Goal: Task Accomplishment & Management: Use online tool/utility

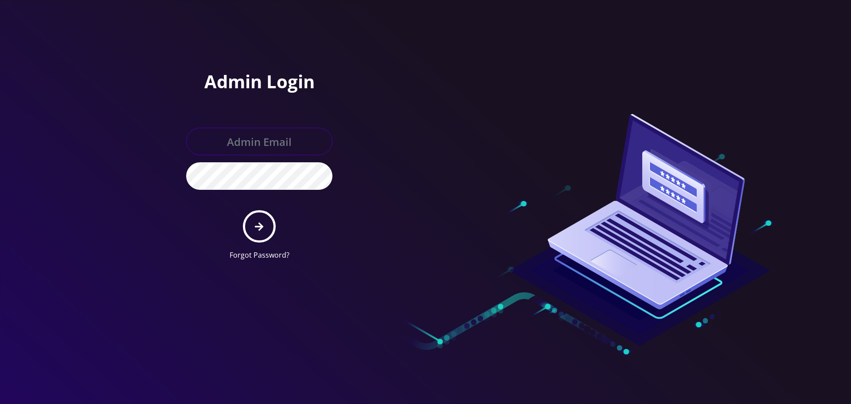
type input "[EMAIL_ADDRESS][DOMAIN_NAME]"
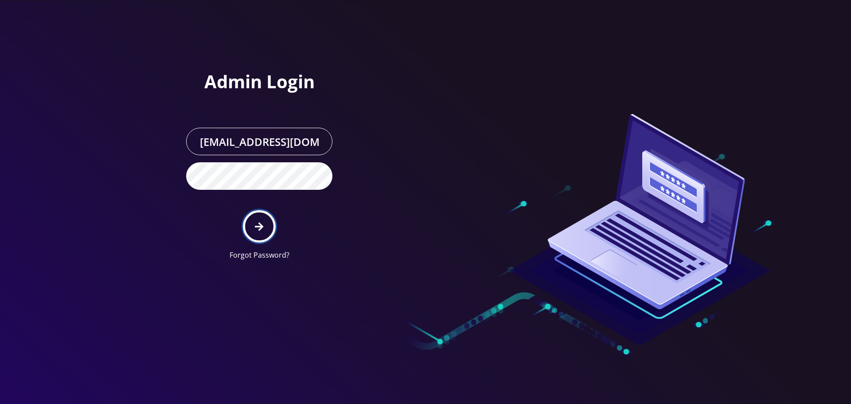
click at [254, 223] on button "submit" at bounding box center [259, 226] width 32 height 32
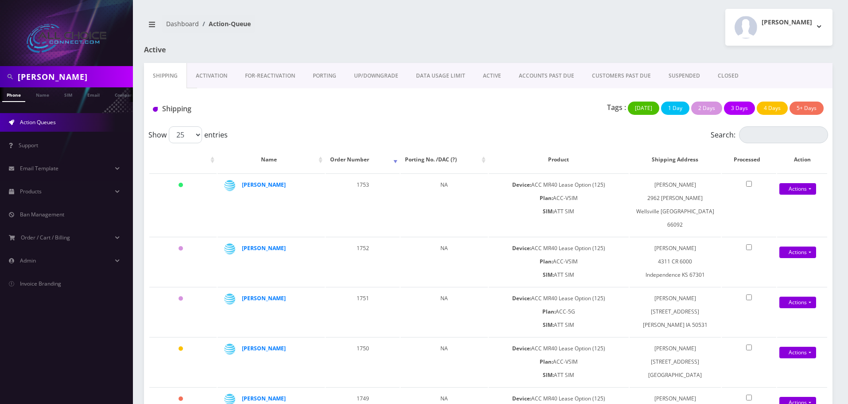
scroll to position [0, 4]
click at [32, 74] on input "crowley" at bounding box center [74, 76] width 113 height 17
paste input "Kaleyah"
type input "Kaleyah"
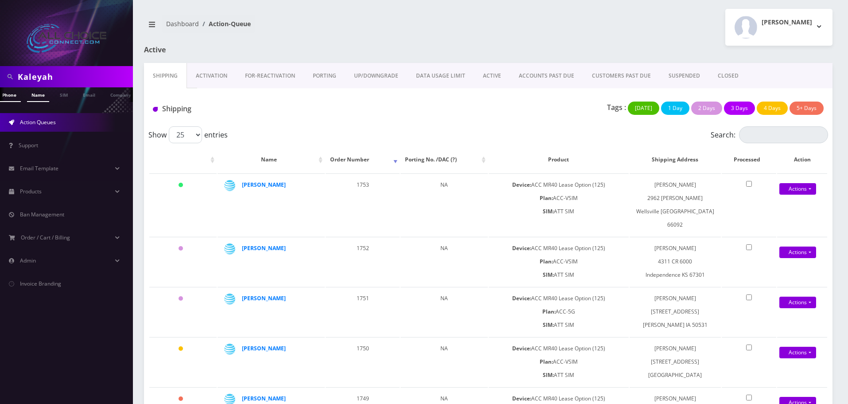
click at [35, 97] on link "Name" at bounding box center [38, 94] width 22 height 15
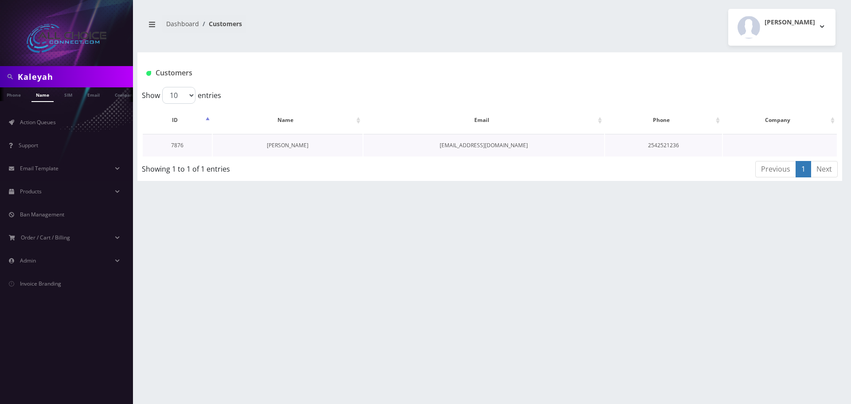
click at [277, 141] on link "[PERSON_NAME]" at bounding box center [288, 145] width 42 height 8
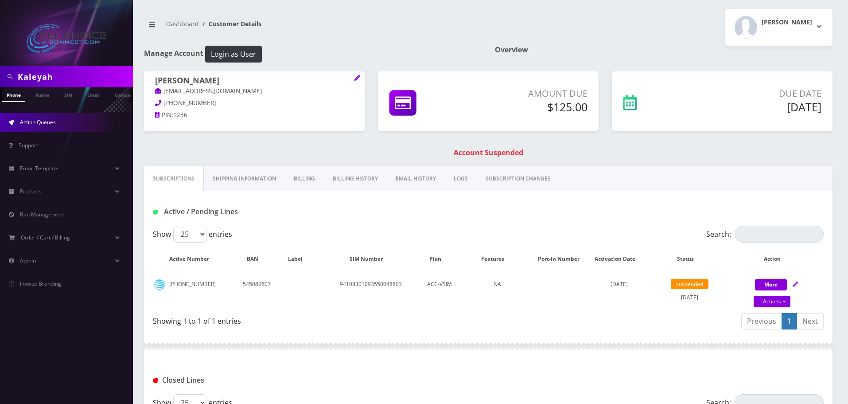
click at [42, 121] on span "Action Queues" at bounding box center [38, 122] width 36 height 8
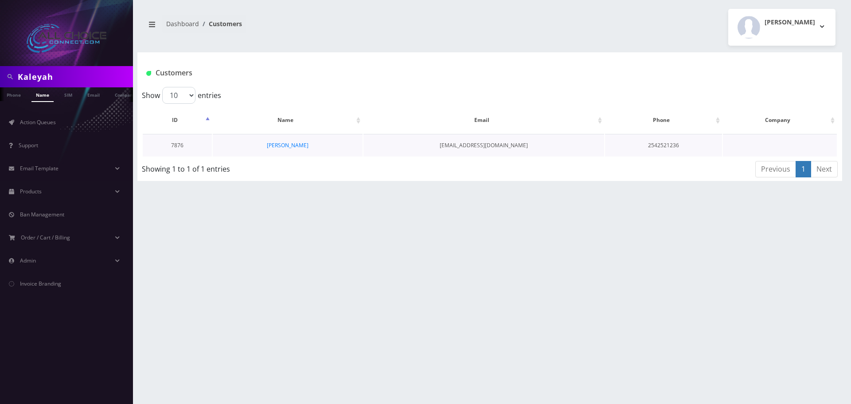
click at [284, 140] on td "[PERSON_NAME]" at bounding box center [288, 145] width 150 height 23
click at [284, 147] on link "Kaleyah Williams" at bounding box center [288, 145] width 42 height 8
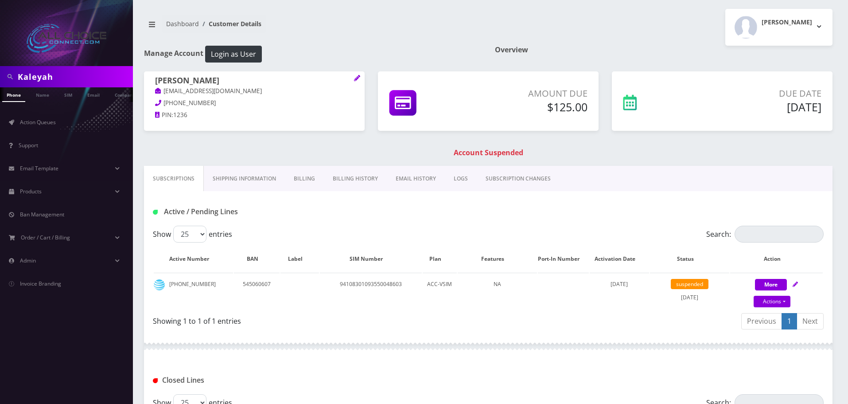
click at [298, 183] on link "Billing" at bounding box center [304, 179] width 39 height 26
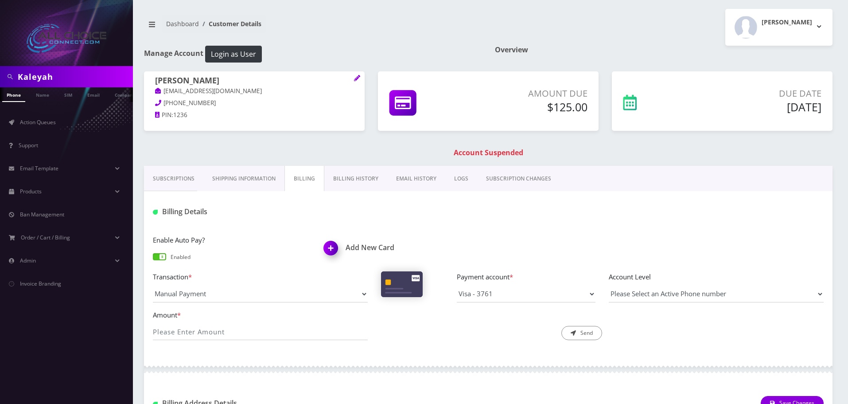
click at [327, 249] on img at bounding box center [332, 251] width 26 height 26
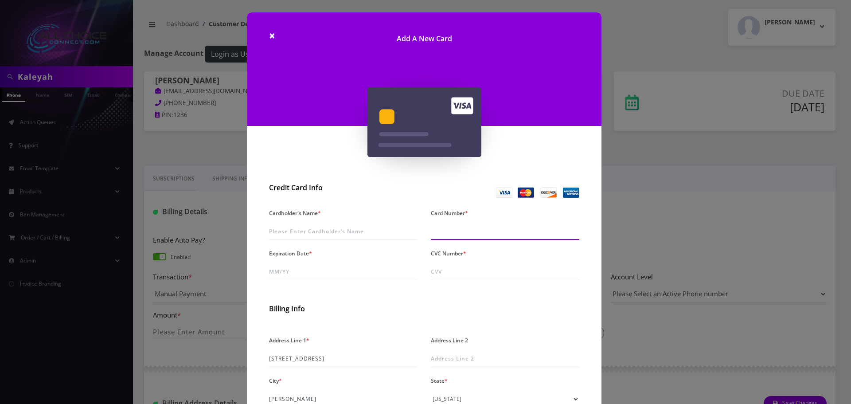
click at [455, 233] on input "Card Number *" at bounding box center [505, 231] width 148 height 17
paste input "4031 6305 2839 0593"
type input "4031 6305 2839 0593"
click at [311, 233] on input "Cardholder's Name *" at bounding box center [343, 231] width 148 height 17
paste input "[PERSON_NAME]"
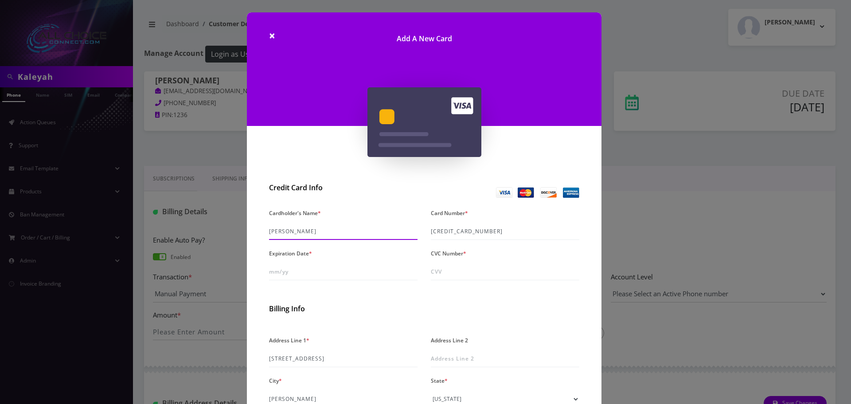
type input "[PERSON_NAME]"
click at [284, 274] on input "Expiration Date *" at bounding box center [343, 271] width 148 height 17
type input "09/30"
click at [488, 269] on input "CVC Number *" at bounding box center [505, 271] width 148 height 17
paste input "604"
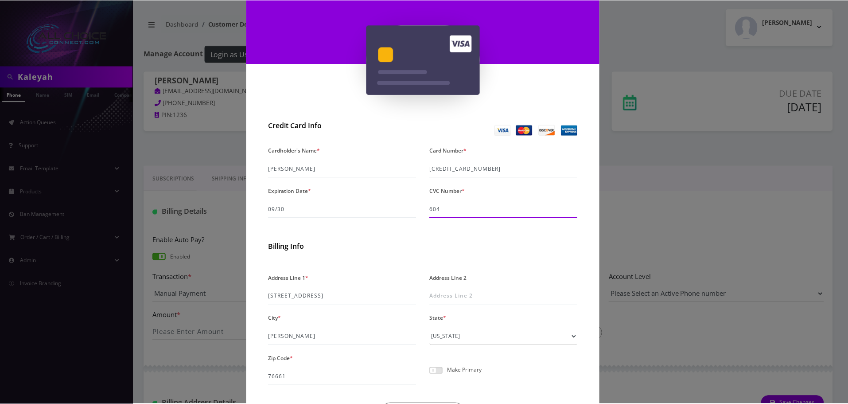
scroll to position [125, 0]
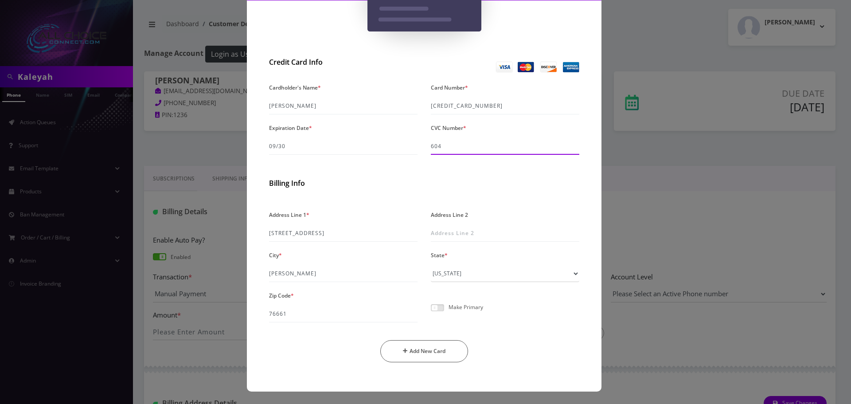
type input "604"
click at [433, 308] on span at bounding box center [437, 307] width 13 height 7
click at [431, 312] on input "checkbox" at bounding box center [431, 312] width 0 height 0
click at [431, 353] on button "Add New Card" at bounding box center [424, 351] width 88 height 22
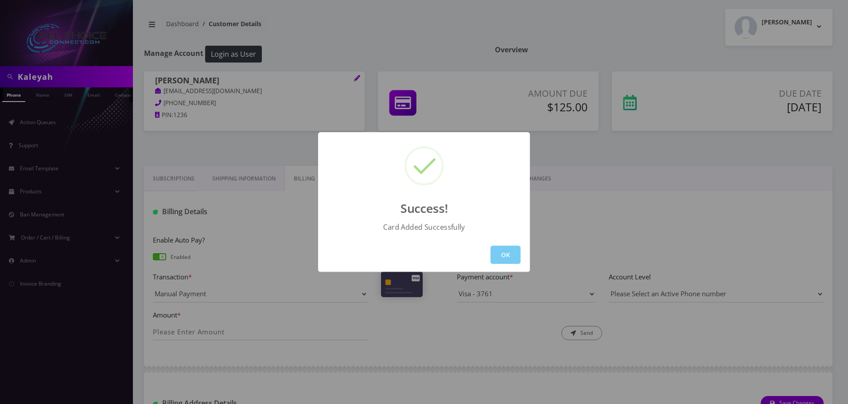
click at [507, 257] on button "OK" at bounding box center [506, 254] width 30 height 18
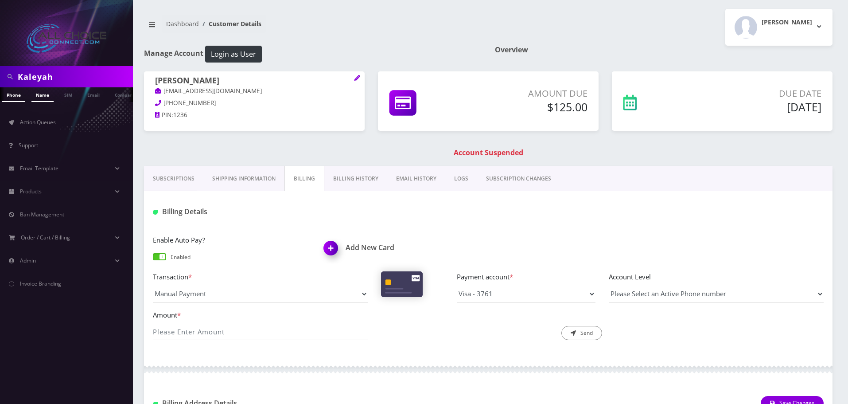
click at [38, 98] on link "Name" at bounding box center [42, 94] width 22 height 15
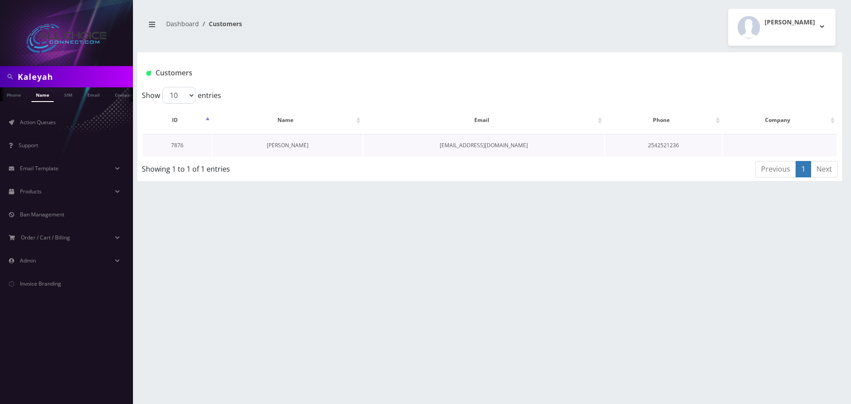
click at [280, 146] on link "[PERSON_NAME]" at bounding box center [288, 145] width 42 height 8
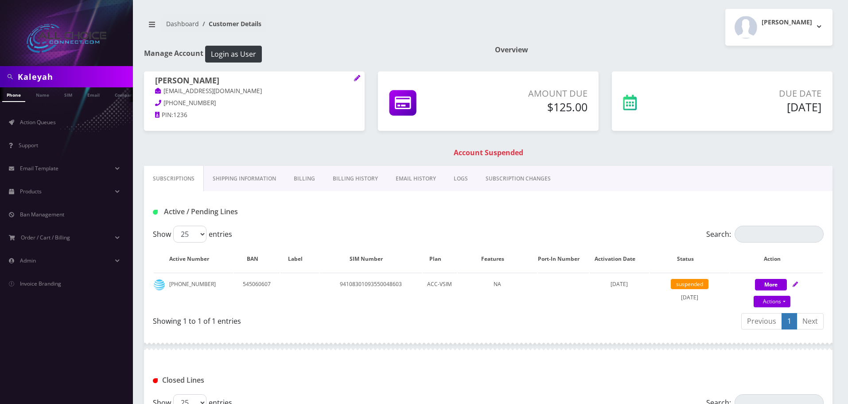
click at [299, 179] on link "Billing" at bounding box center [304, 179] width 39 height 26
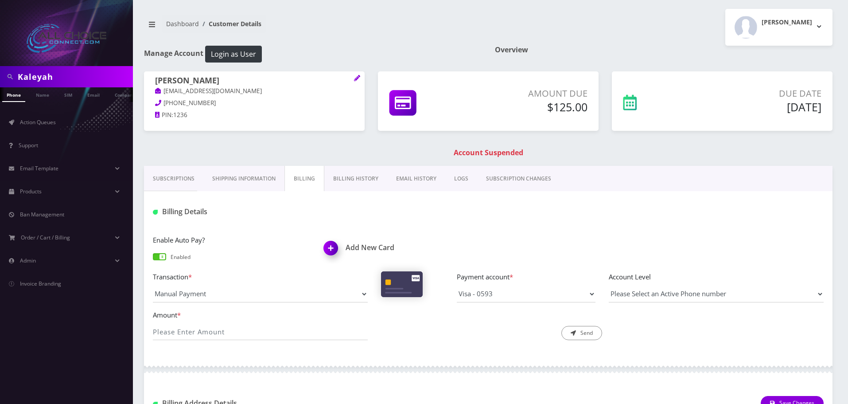
click at [303, 177] on link "Billing" at bounding box center [304, 179] width 40 height 26
click at [269, 335] on input "Amount *" at bounding box center [260, 331] width 215 height 17
type input "125"
click at [588, 327] on button "Send" at bounding box center [581, 333] width 41 height 14
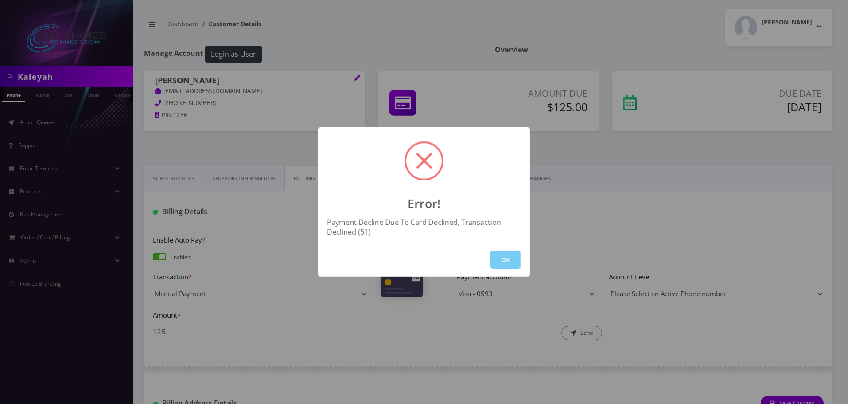
click at [495, 258] on button "OK" at bounding box center [506, 259] width 30 height 18
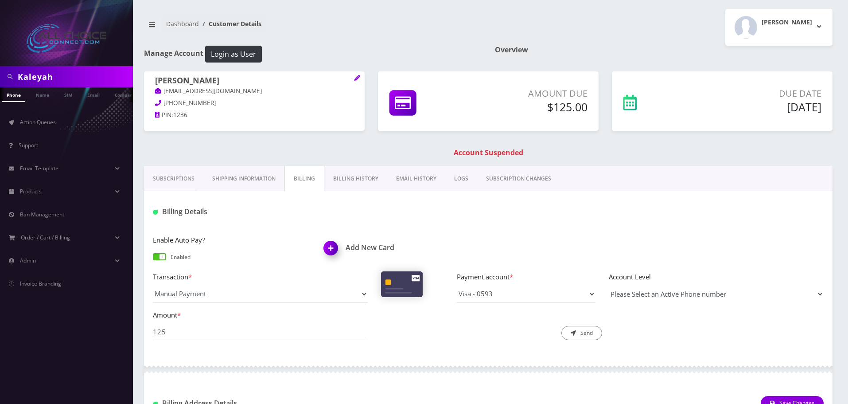
click at [706, 301] on select "Please Select an Active Phone number" at bounding box center [716, 293] width 215 height 17
click at [609, 285] on select "Please Select an Active Phone number" at bounding box center [716, 293] width 215 height 17
